Goal: Task Accomplishment & Management: Use online tool/utility

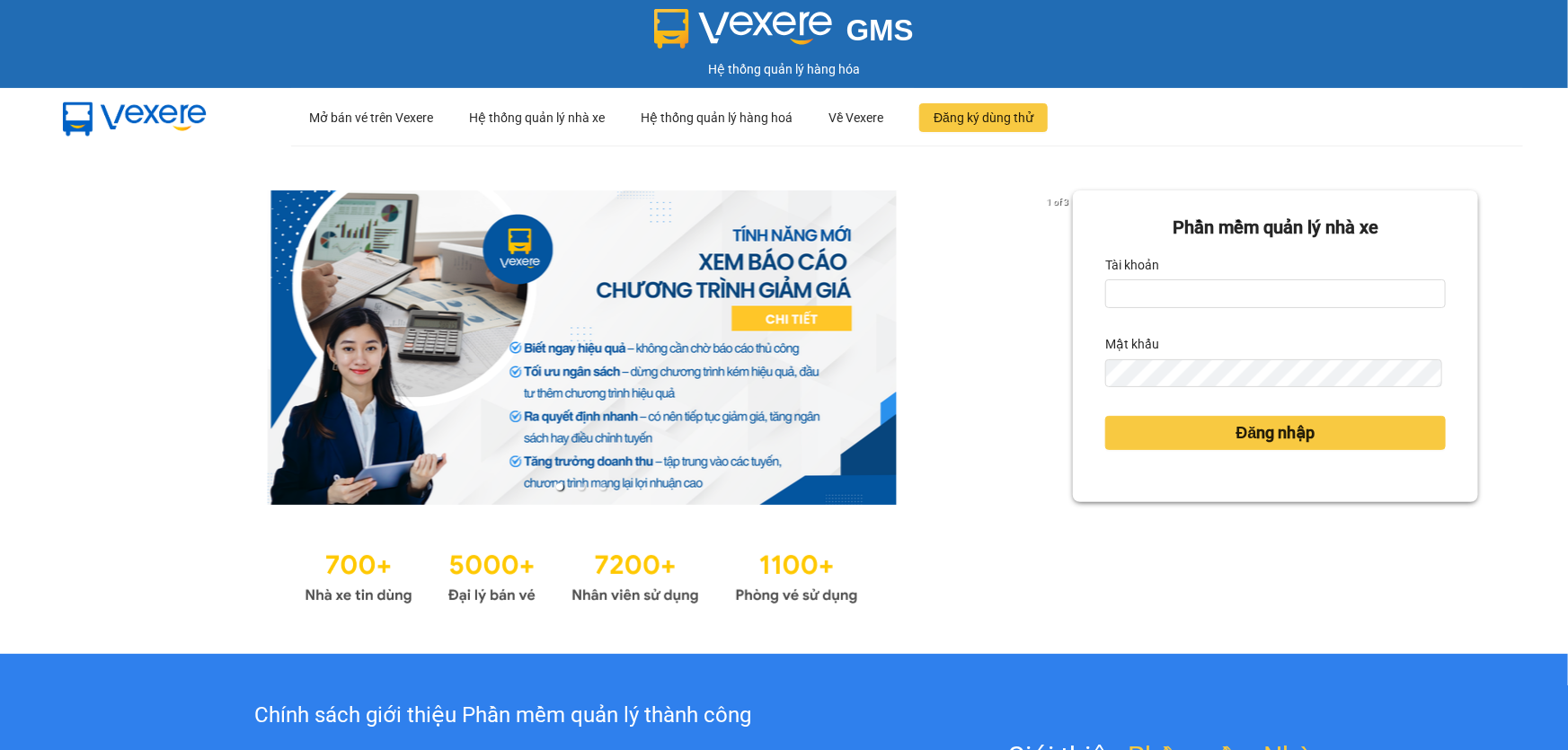
click at [1183, 287] on input "Tài khoản" at bounding box center [1275, 293] width 341 height 29
type input "ngacd.ct"
click at [1176, 392] on form "Phần mềm quản lý nhà xe Tài khoản ngacd.ct Mật khẩu Đăng nhập" at bounding box center [1275, 346] width 341 height 265
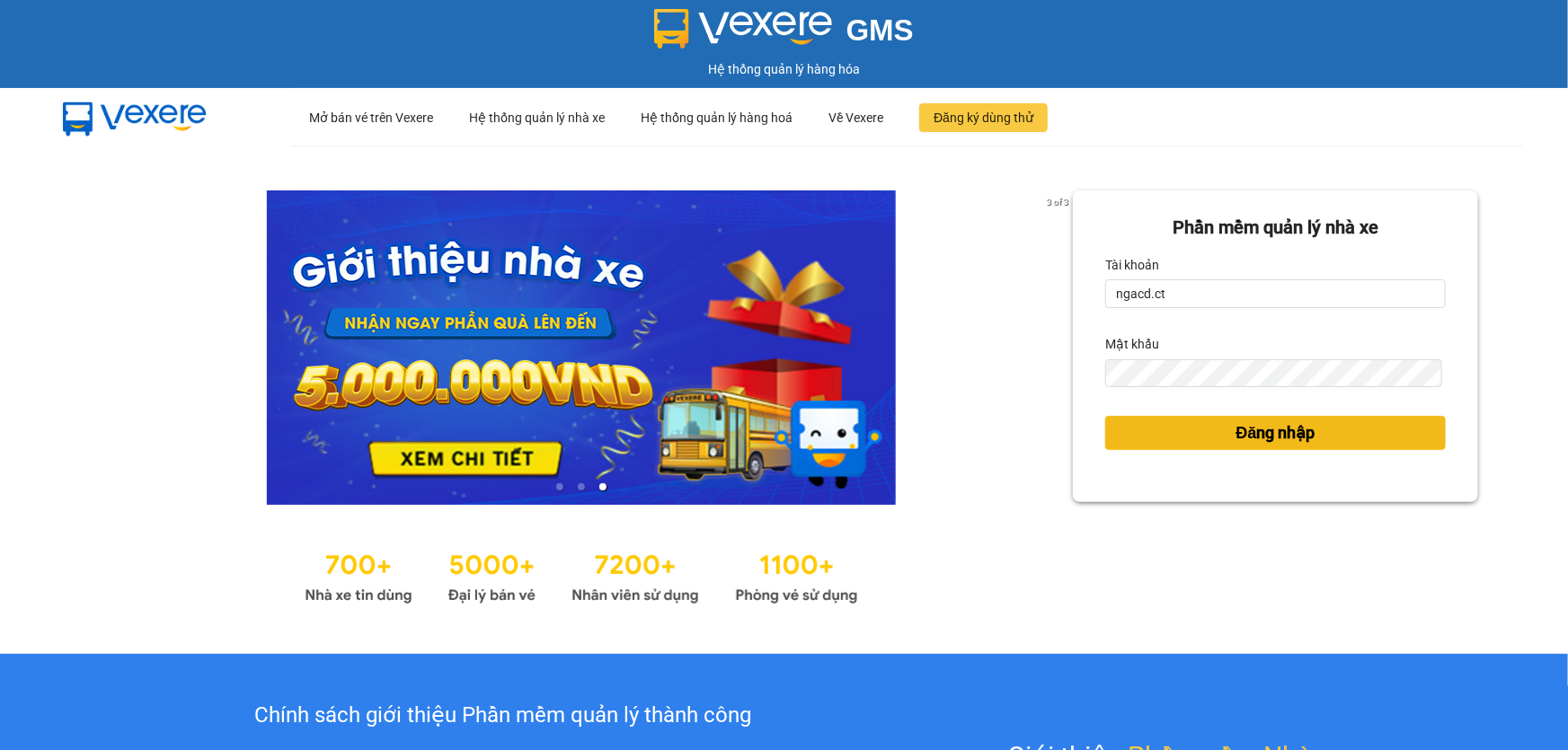
click at [1333, 439] on button "Đăng nhập" at bounding box center [1275, 432] width 341 height 34
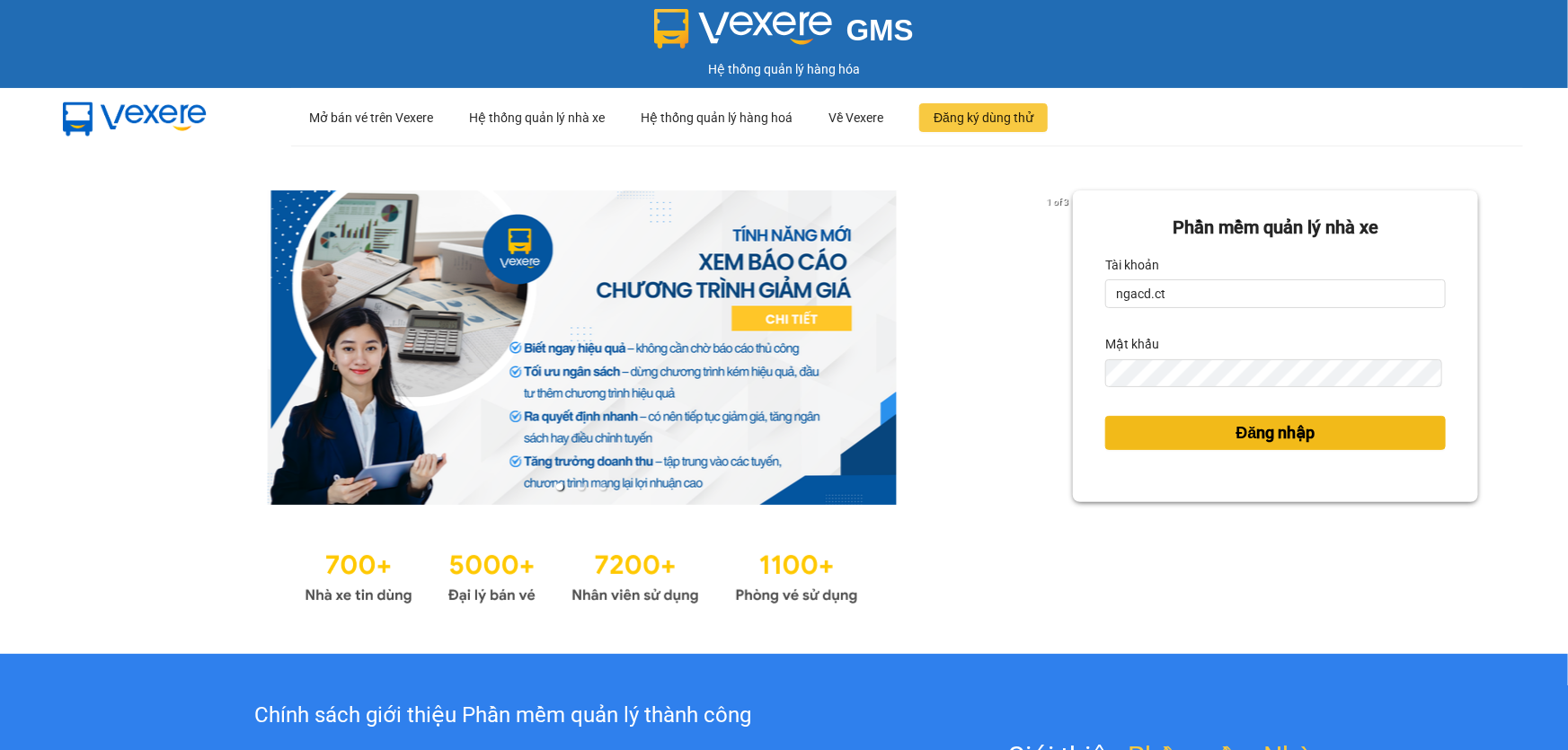
click at [1333, 439] on button "Đăng nhập" at bounding box center [1275, 432] width 341 height 34
click at [1332, 428] on button "Đăng nhập" at bounding box center [1275, 432] width 341 height 34
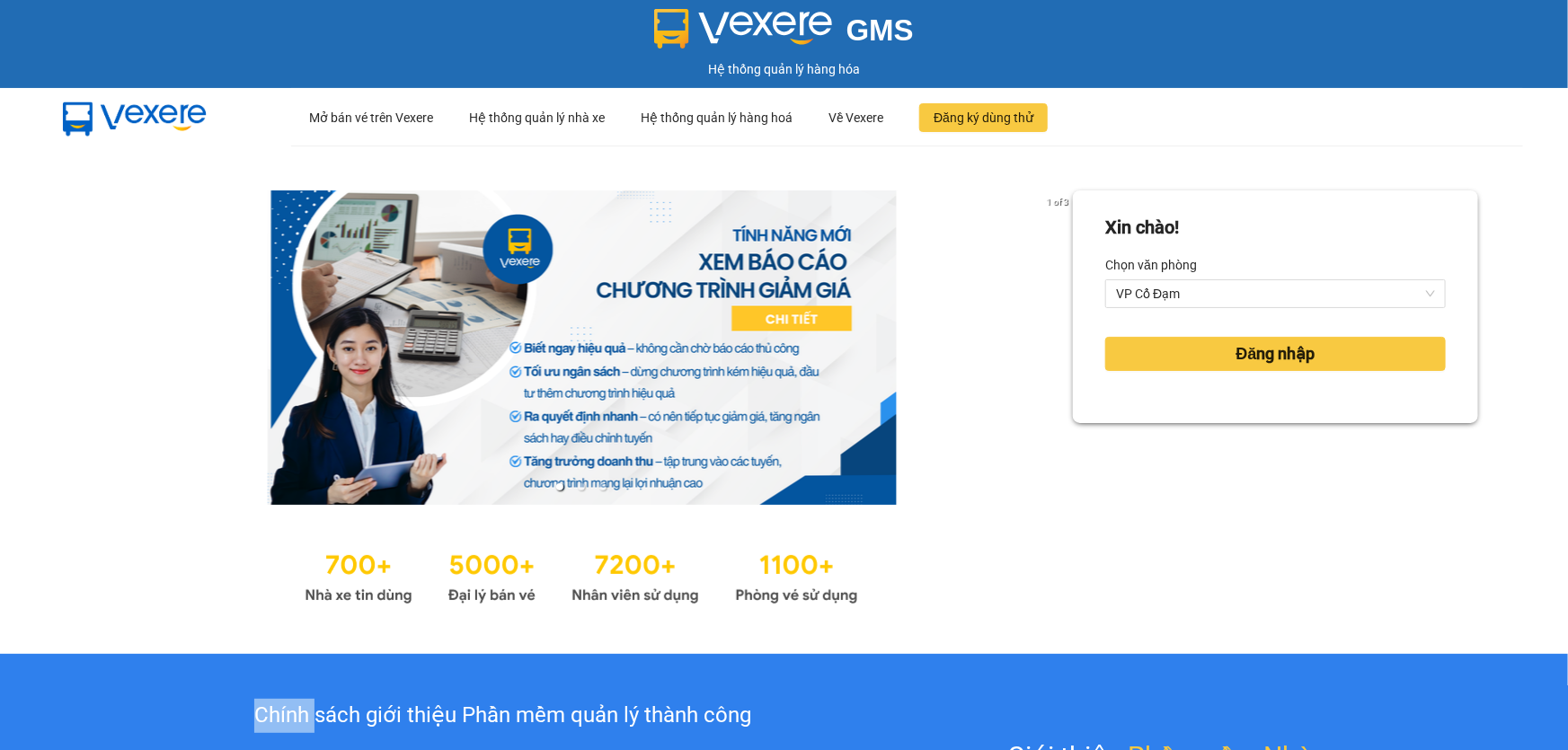
click at [1332, 428] on div "Xin chào! Chọn văn phòng VP Cổ Đạm Đăng nhập" at bounding box center [1275, 399] width 405 height 419
click at [1265, 361] on span "Đăng nhập" at bounding box center [1276, 353] width 79 height 25
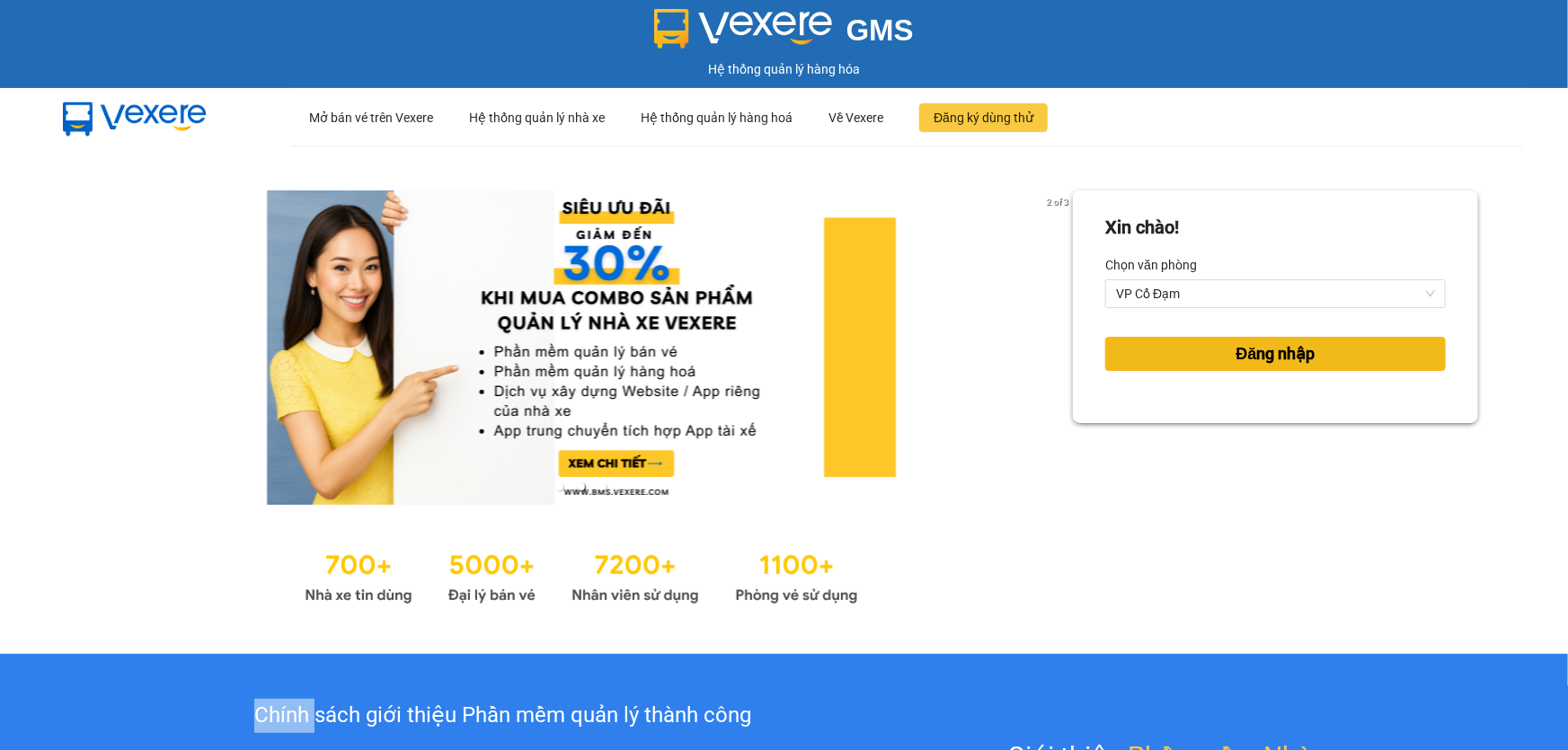
click at [1265, 361] on span "Đăng nhập" at bounding box center [1276, 353] width 79 height 25
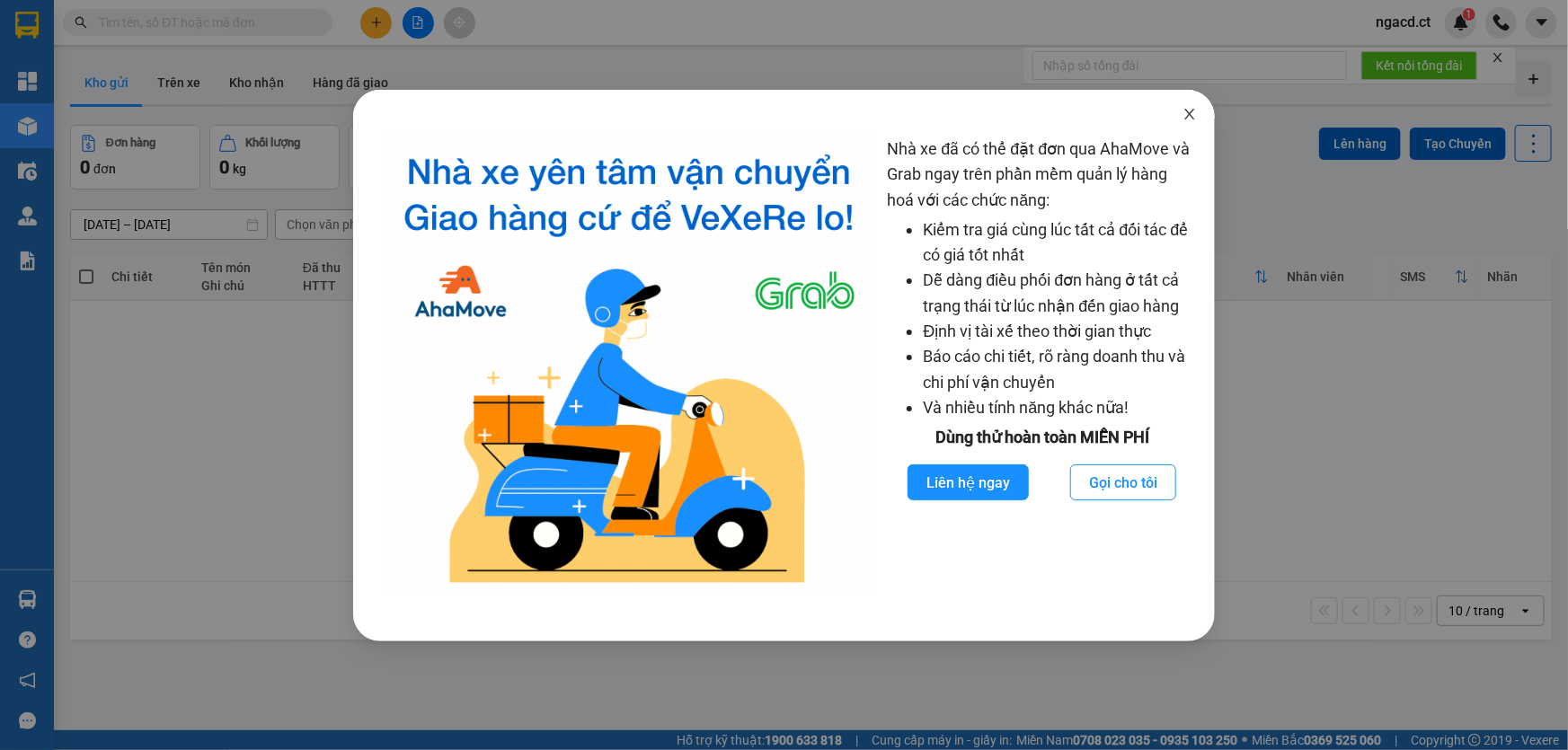
click at [1186, 112] on icon "close" at bounding box center [1189, 114] width 15 height 15
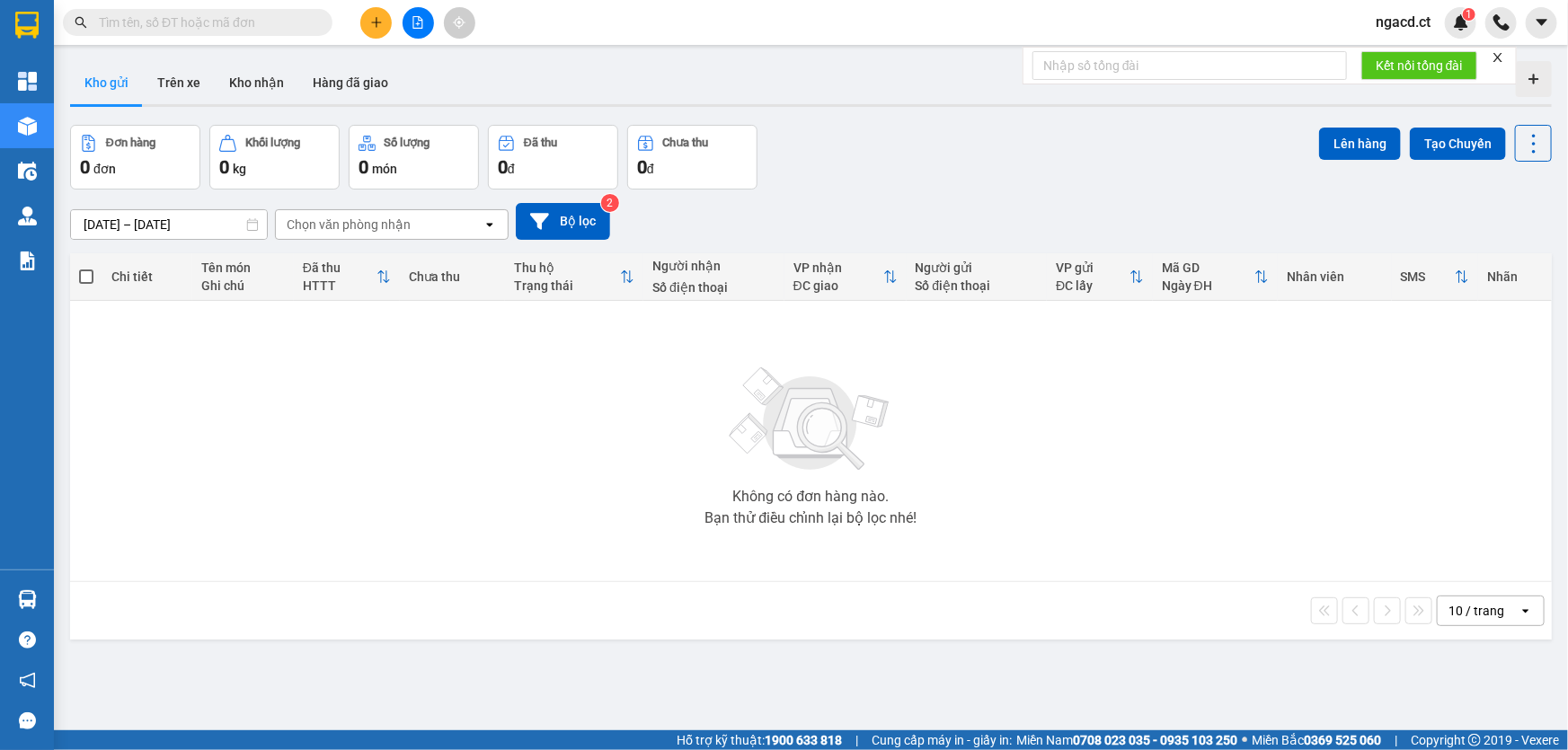
click at [282, 25] on input "text" at bounding box center [205, 23] width 212 height 20
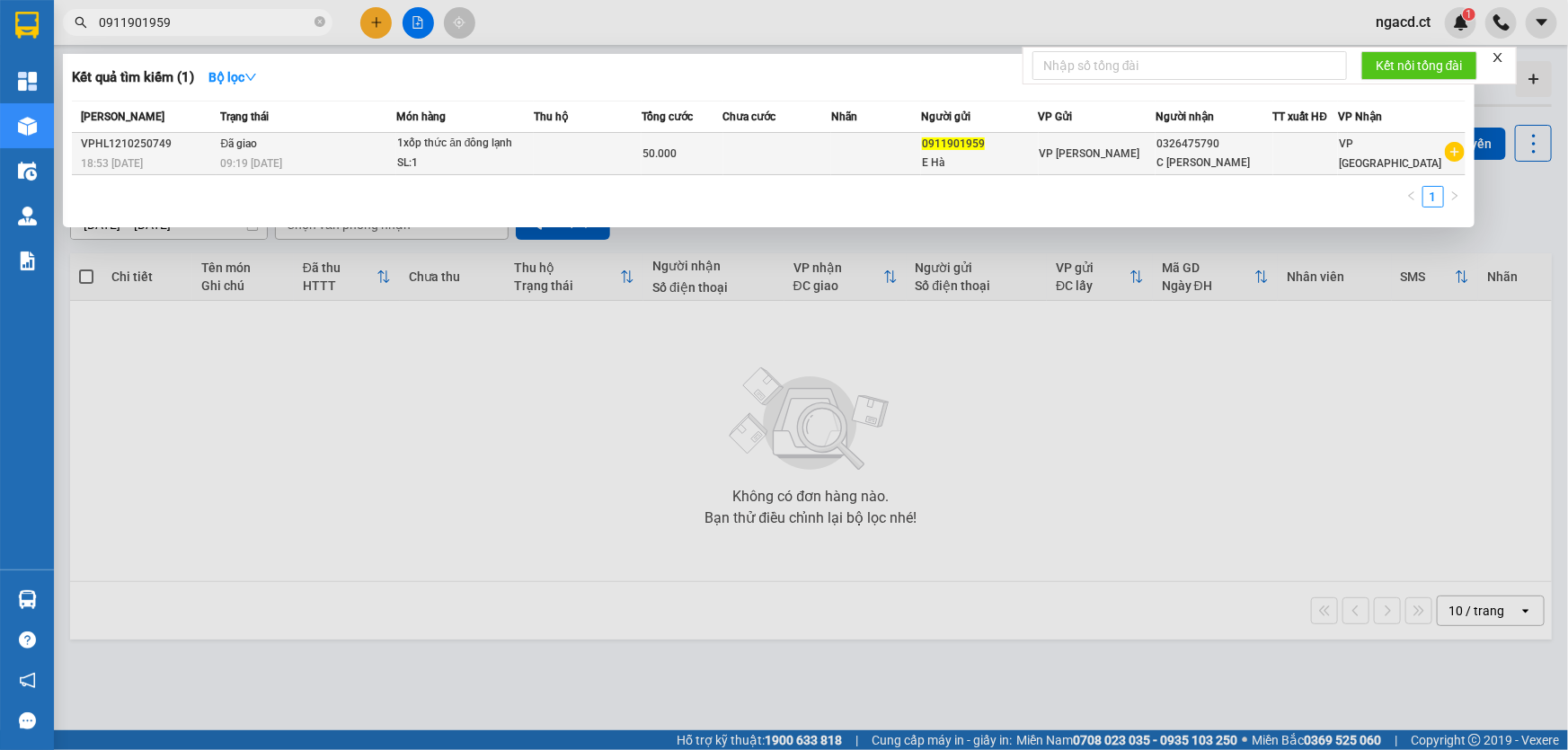
type input "0911901959"
click at [709, 160] on div "50.000" at bounding box center [682, 153] width 79 height 20
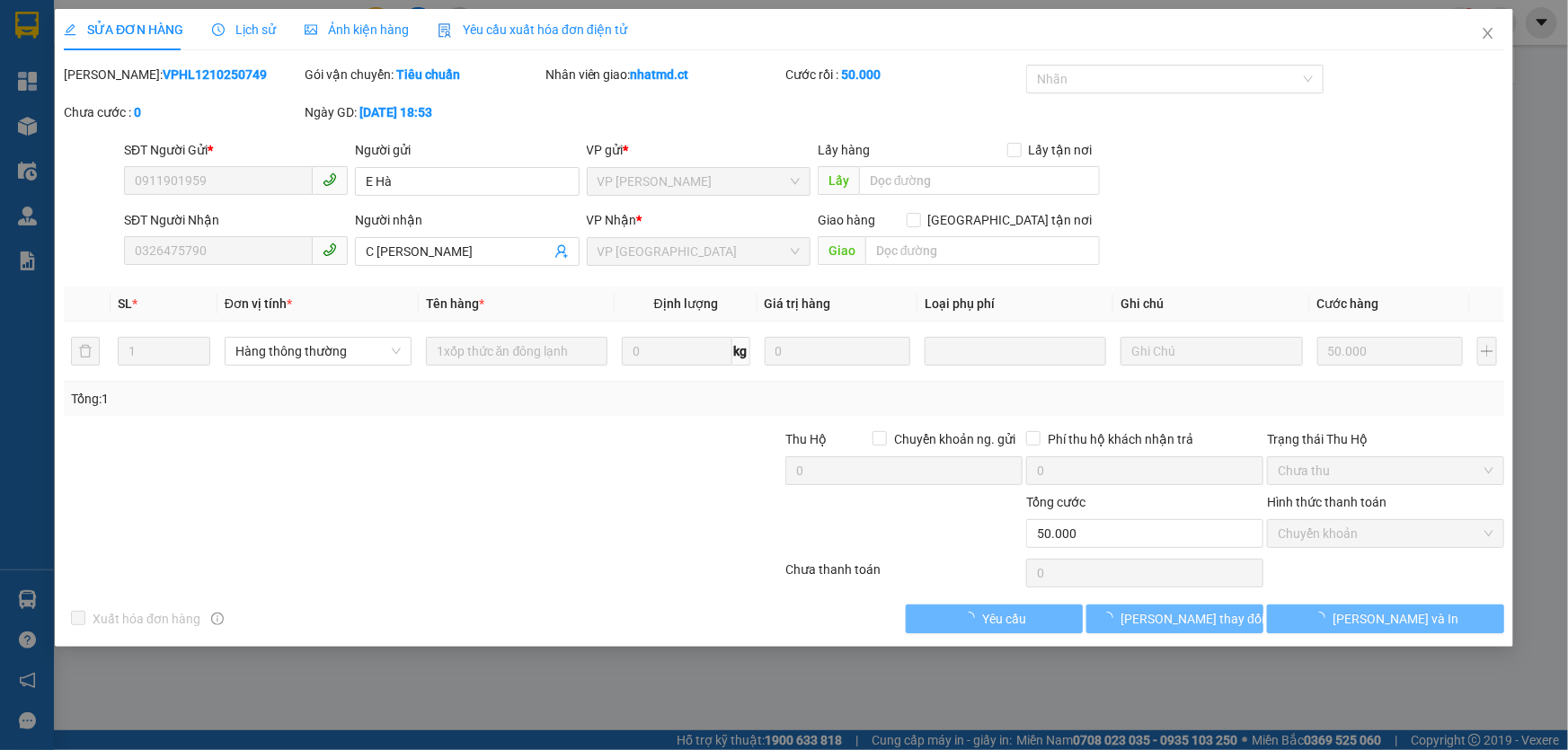
type input "0911901959"
type input "E Hà"
type input "0326475790"
type input "C [PERSON_NAME]"
type input "0"
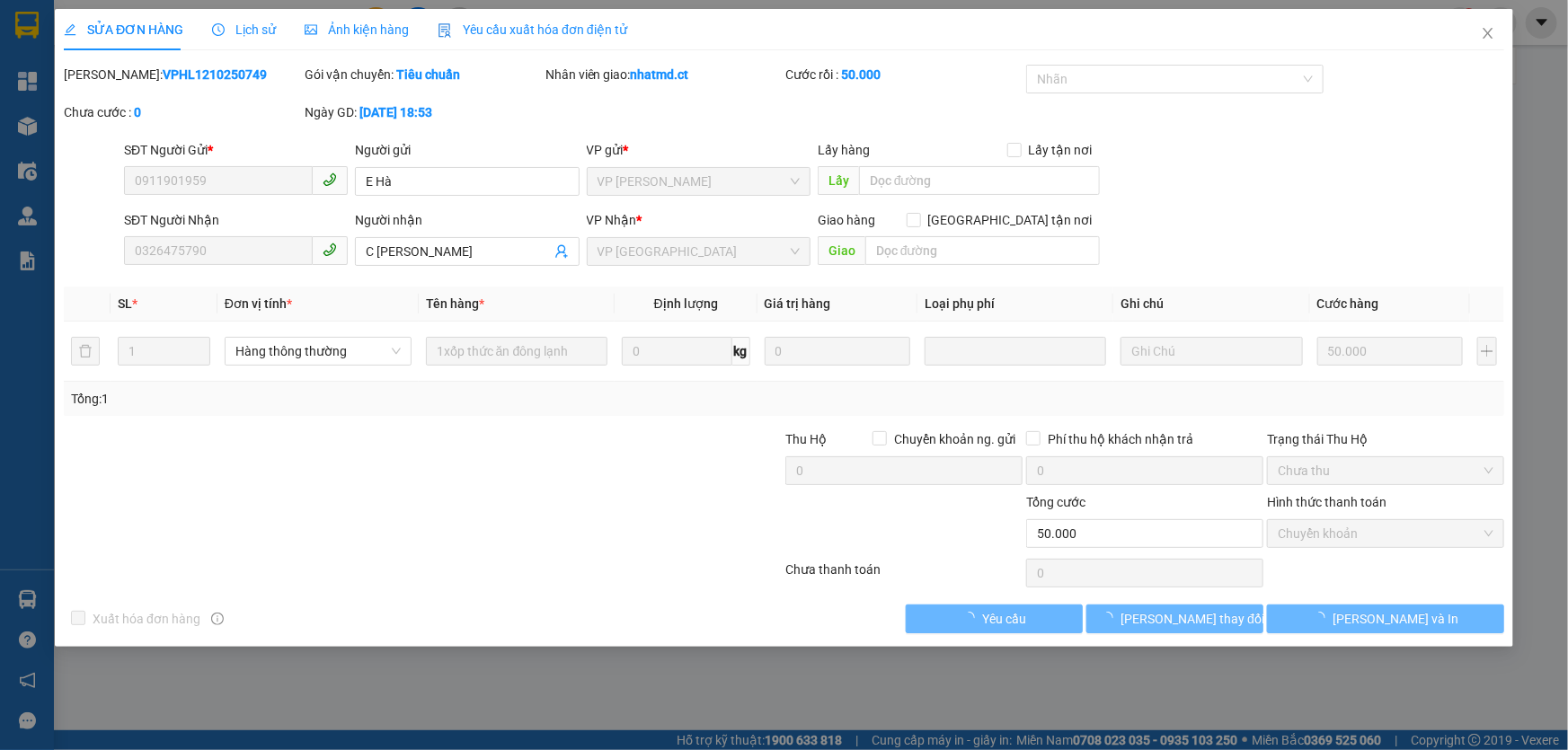
type input "50.000"
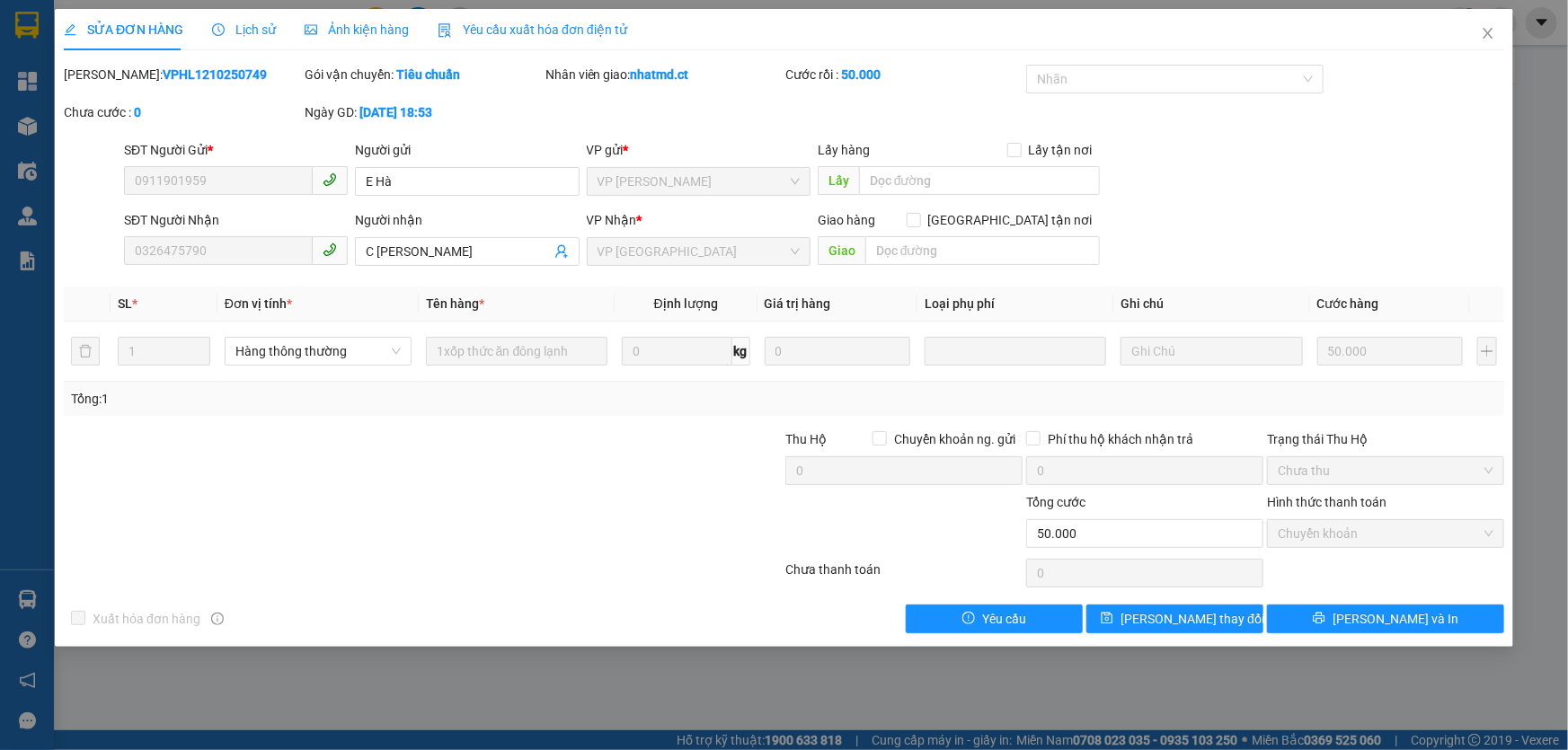
click at [253, 35] on span "Lịch sử" at bounding box center [244, 30] width 63 height 15
